Goal: Check status: Check status

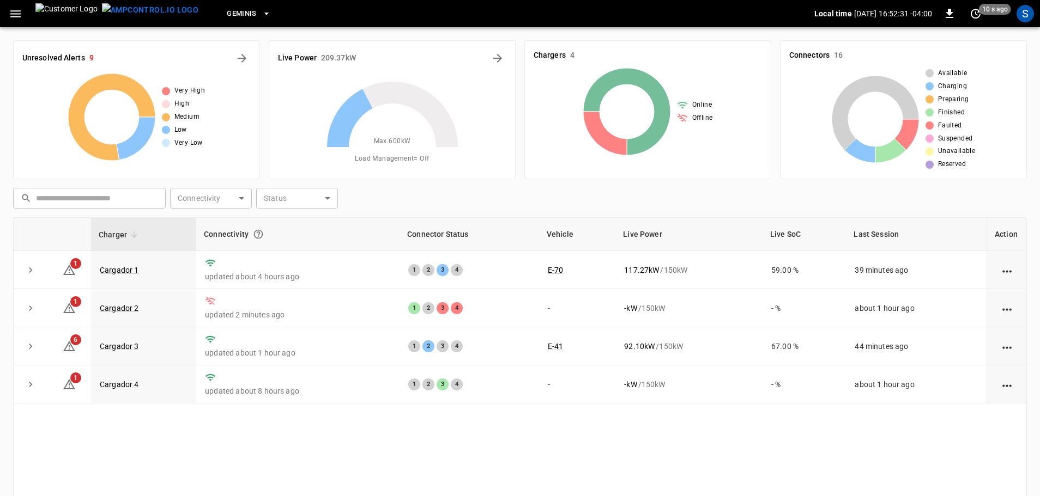
scroll to position [109, 0]
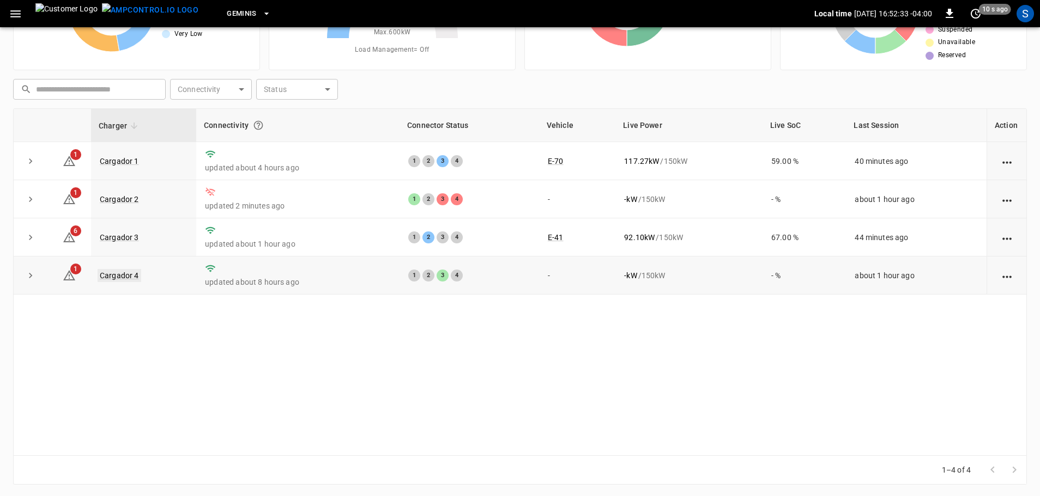
click at [129, 280] on link "Cargador 4" at bounding box center [120, 275] width 44 height 13
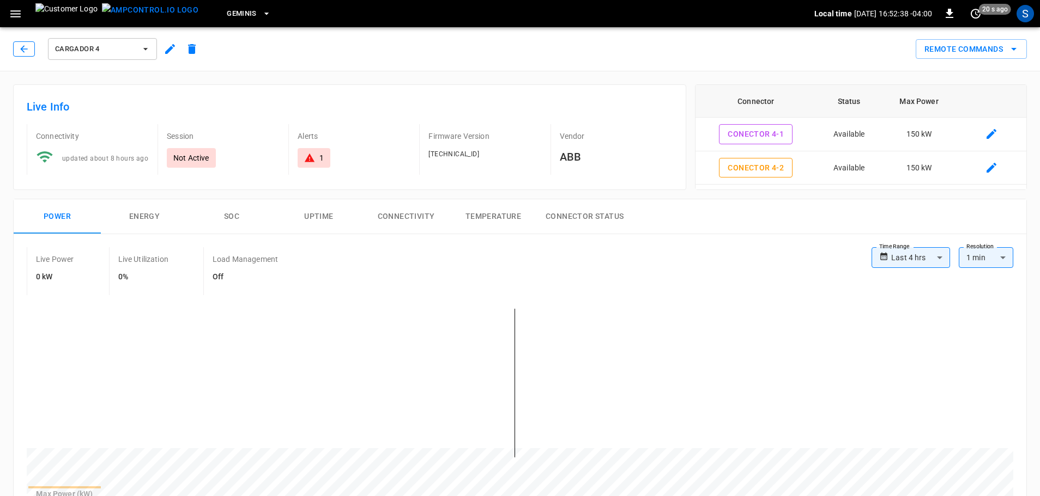
click at [26, 45] on icon "button" at bounding box center [24, 49] width 11 height 11
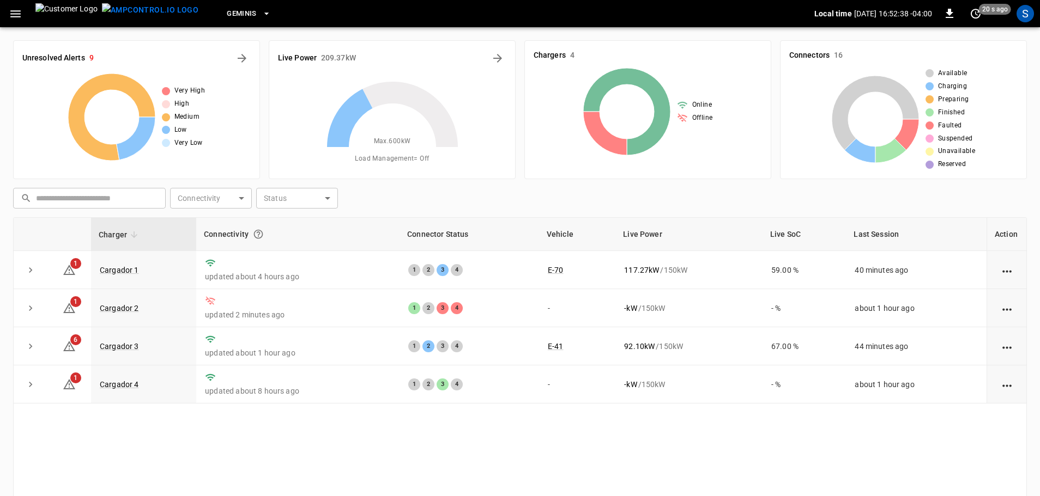
scroll to position [109, 0]
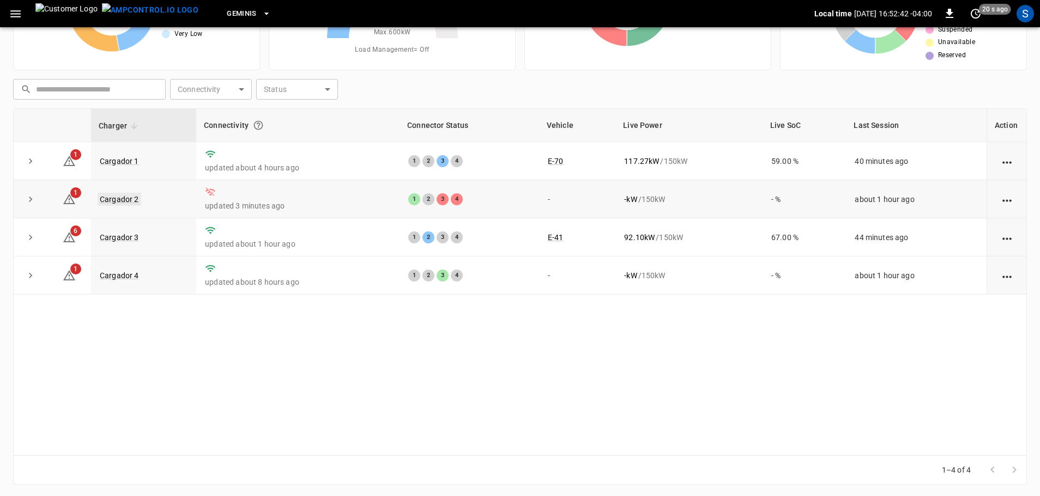
click at [127, 204] on link "Cargador 2" at bounding box center [120, 199] width 44 height 13
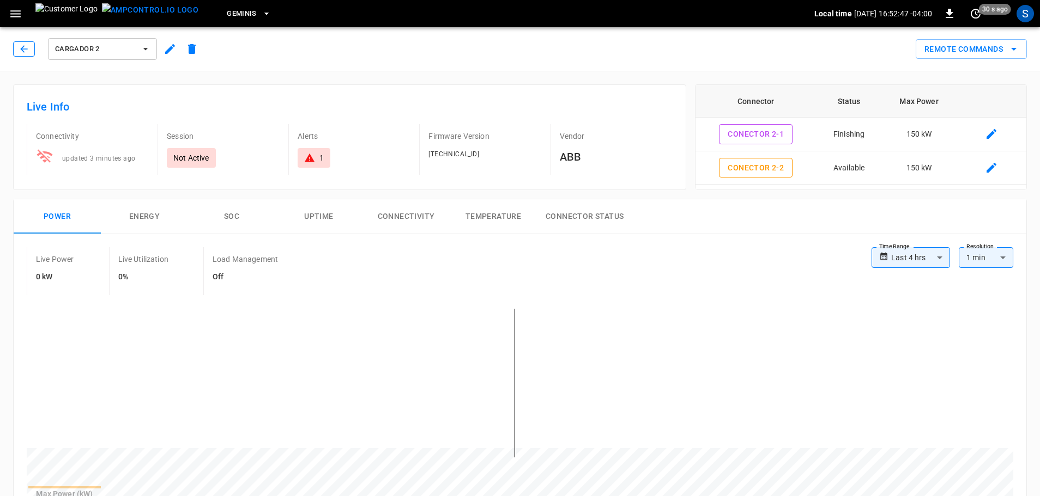
click at [21, 52] on icon "button" at bounding box center [24, 49] width 11 height 11
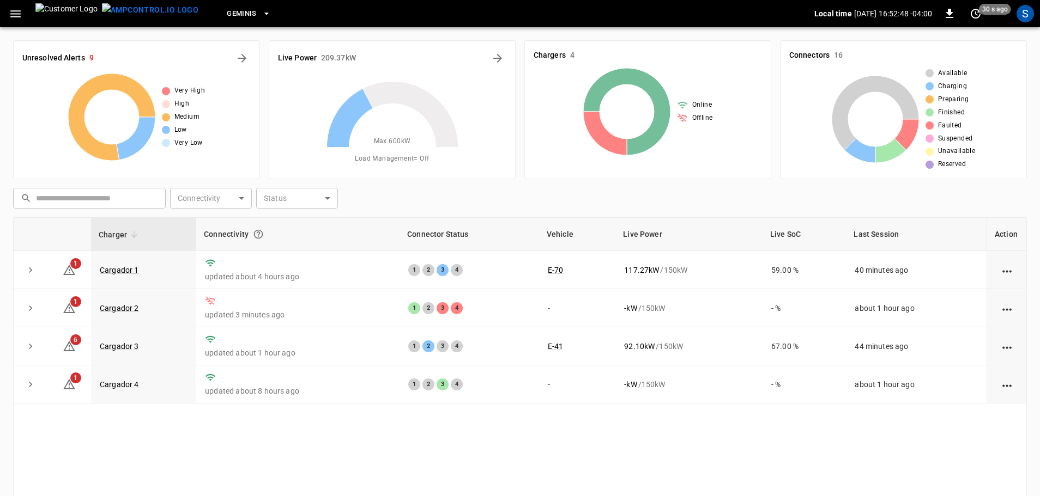
scroll to position [109, 0]
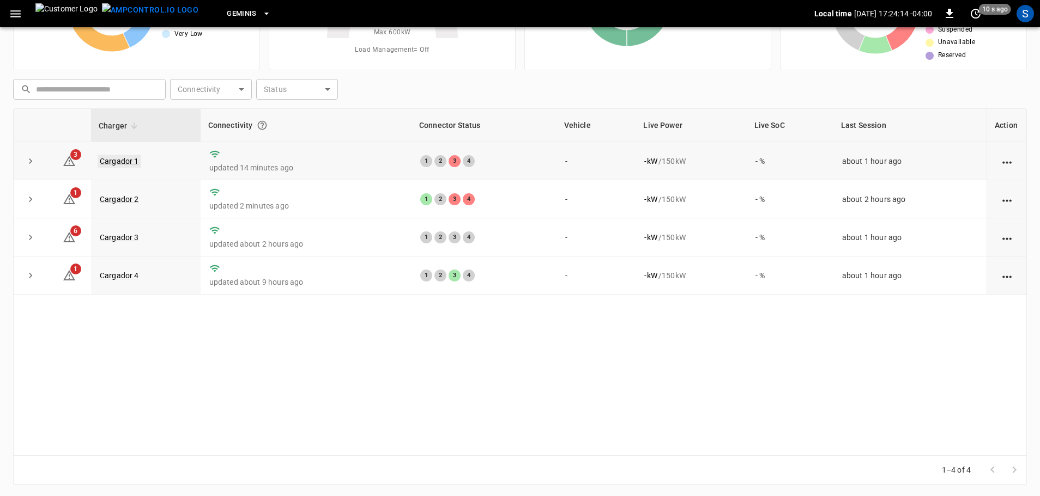
click at [137, 162] on link "Cargador 1" at bounding box center [120, 161] width 44 height 13
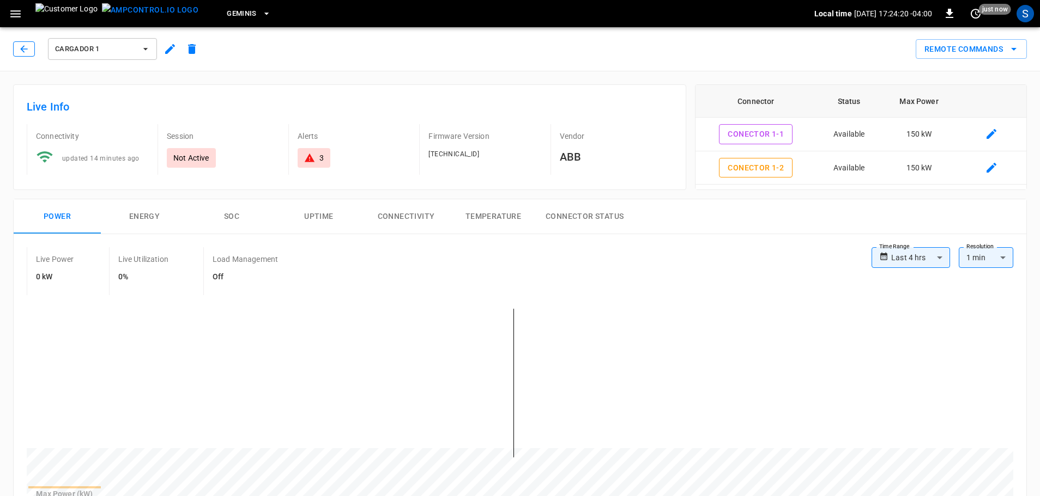
click at [31, 54] on button "button" at bounding box center [24, 48] width 22 height 15
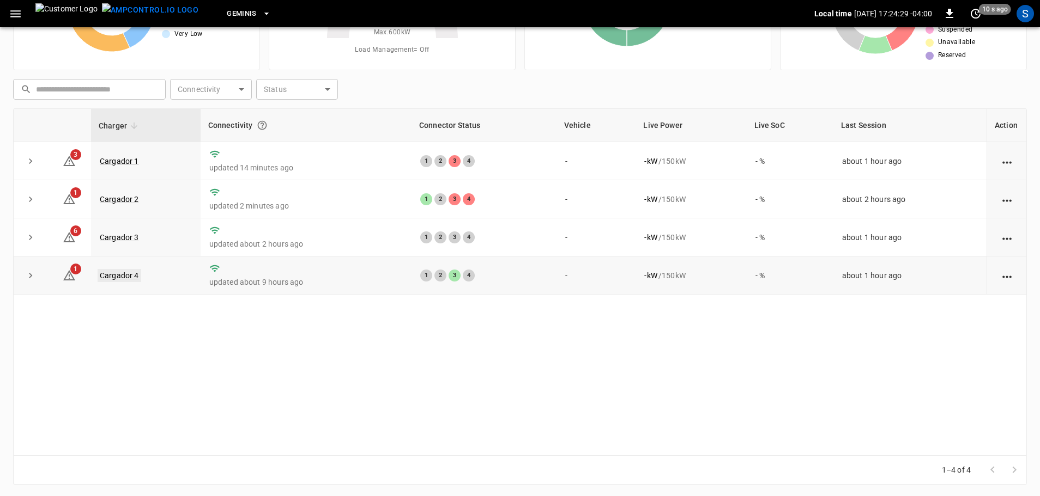
click at [113, 278] on link "Cargador 4" at bounding box center [120, 275] width 44 height 13
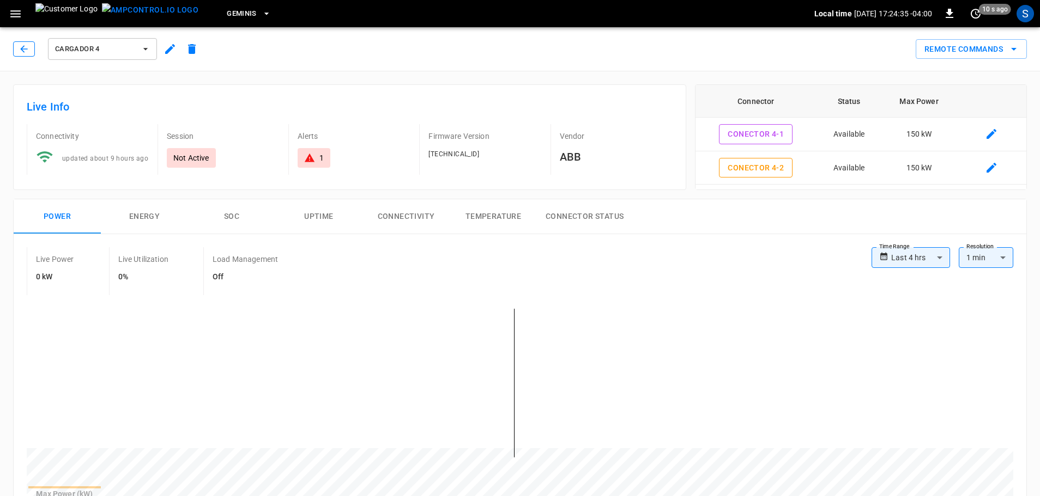
click at [13, 51] on button "button" at bounding box center [24, 48] width 22 height 15
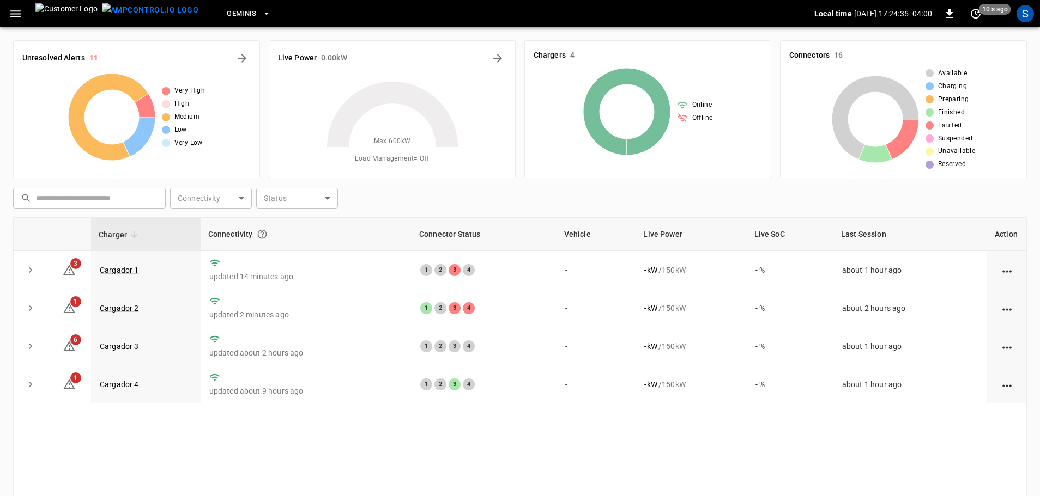
scroll to position [109, 0]
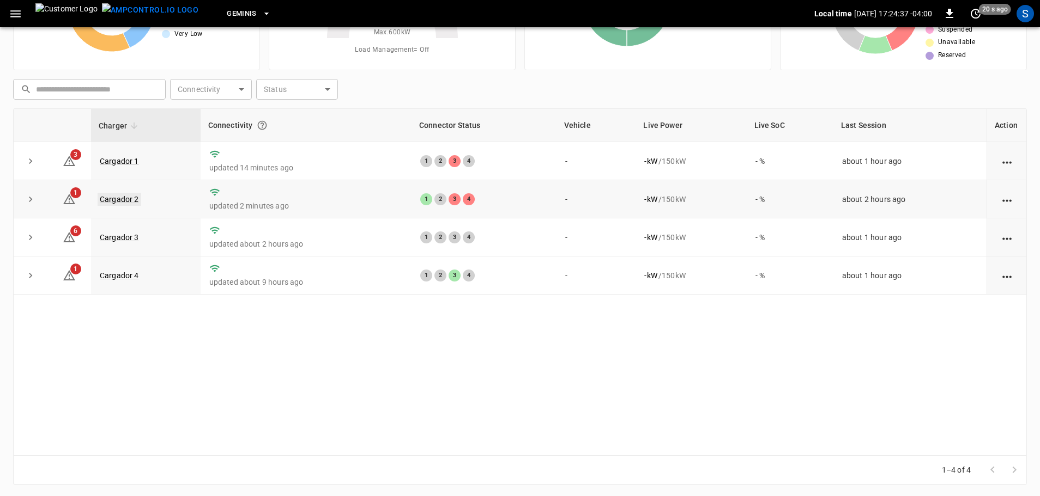
click at [131, 200] on link "Cargador 2" at bounding box center [120, 199] width 44 height 13
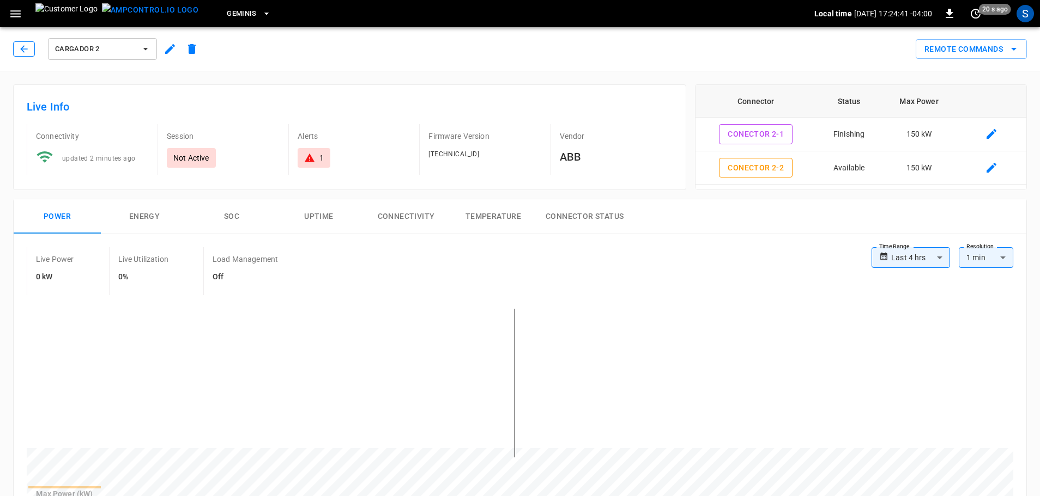
click at [22, 56] on button "button" at bounding box center [24, 48] width 22 height 15
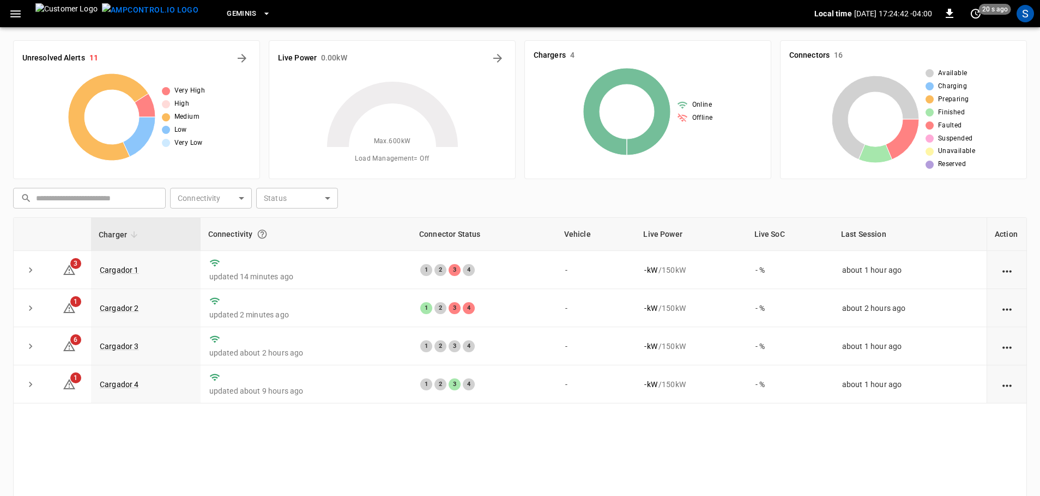
scroll to position [109, 0]
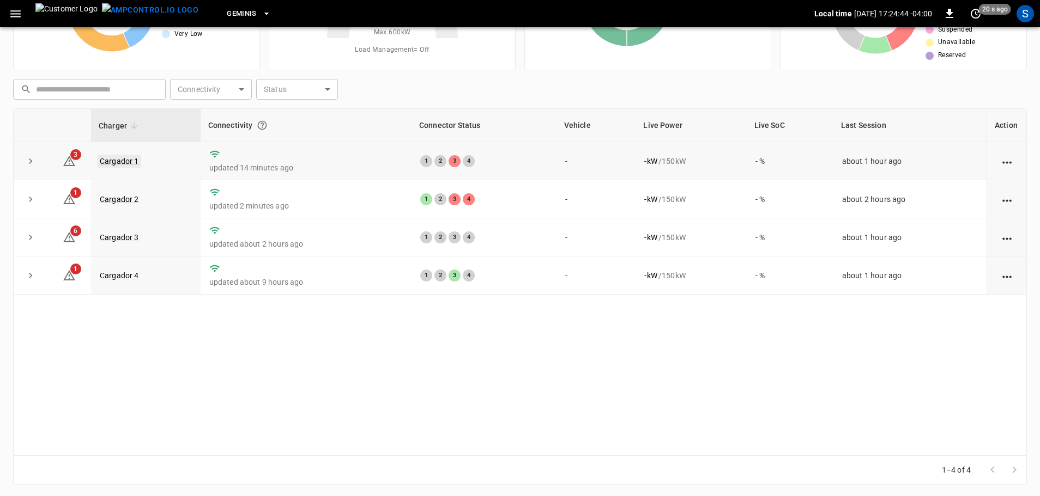
click at [133, 160] on link "Cargador 1" at bounding box center [120, 161] width 44 height 13
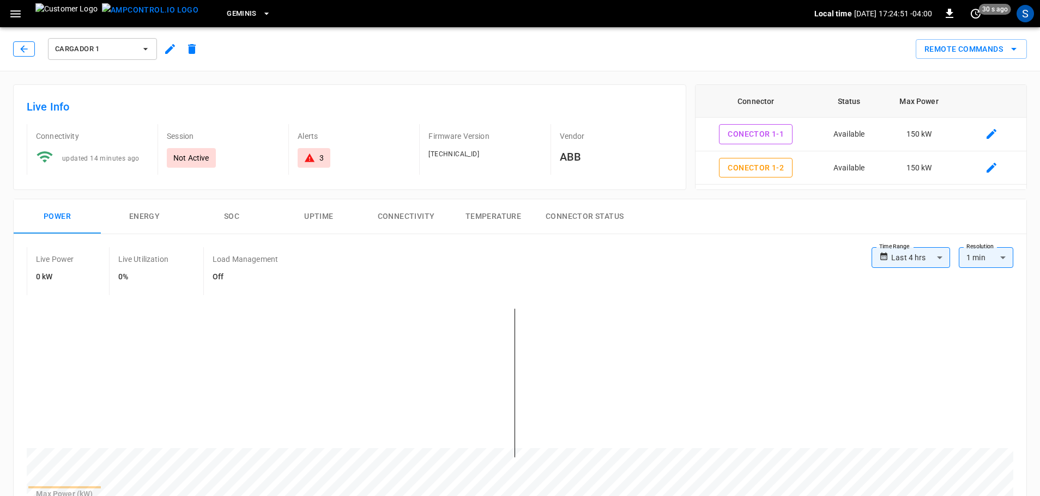
click at [31, 52] on button "button" at bounding box center [24, 48] width 22 height 15
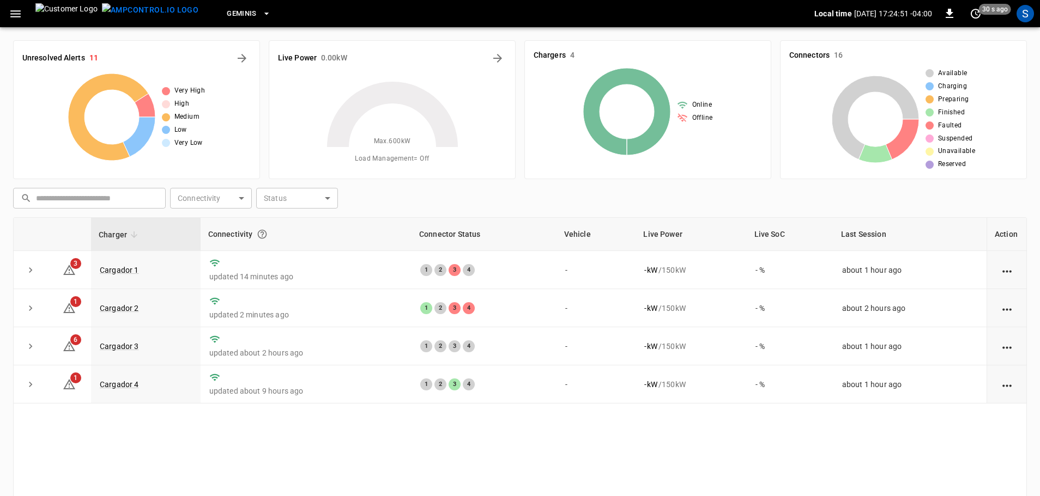
scroll to position [109, 0]
